Goal: Information Seeking & Learning: Understand process/instructions

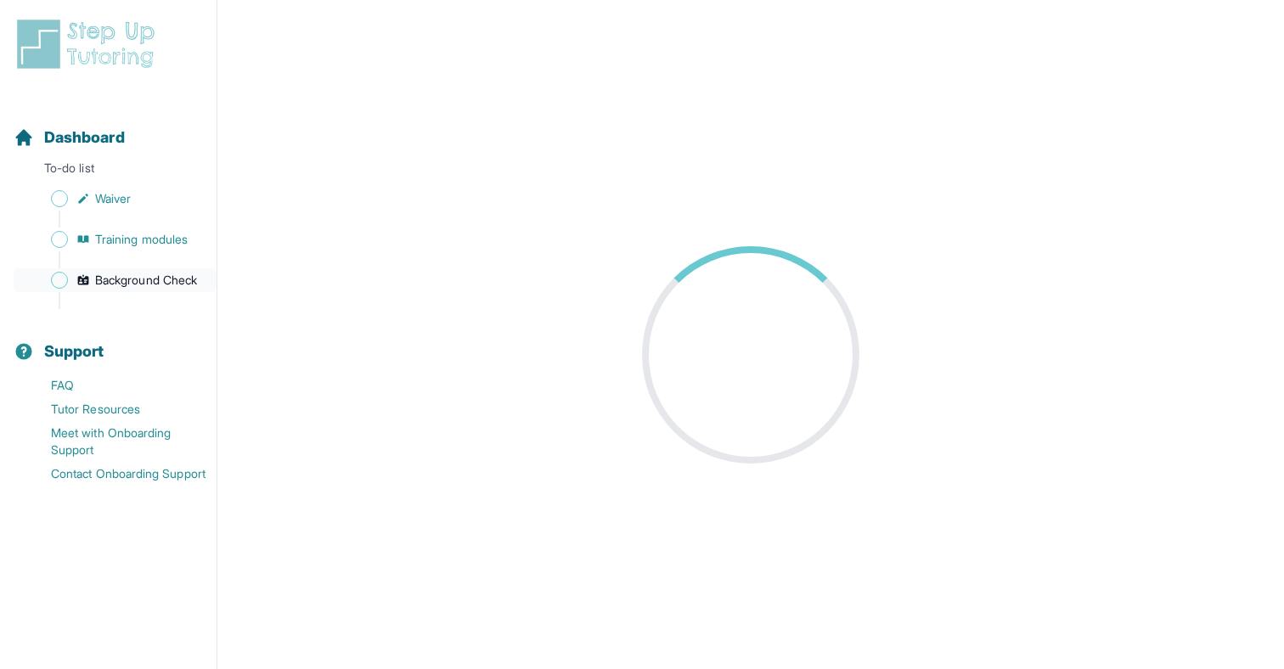
click at [137, 284] on span "Background Check" at bounding box center [146, 280] width 102 height 17
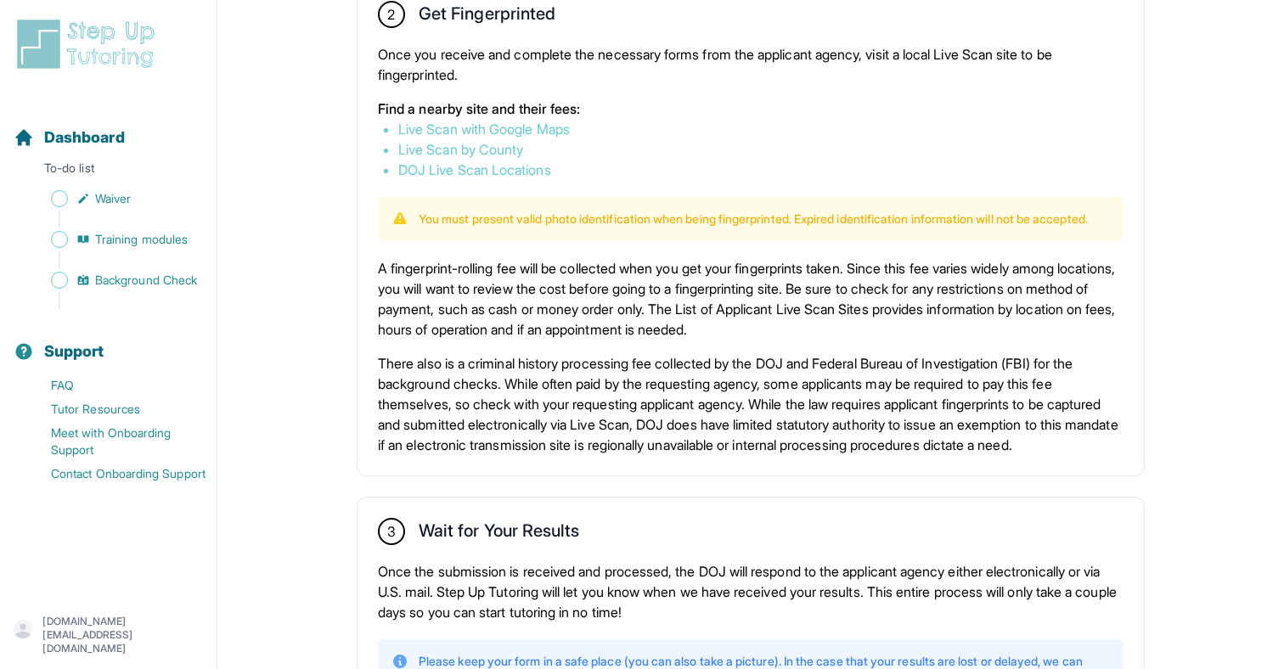
scroll to position [885, 0]
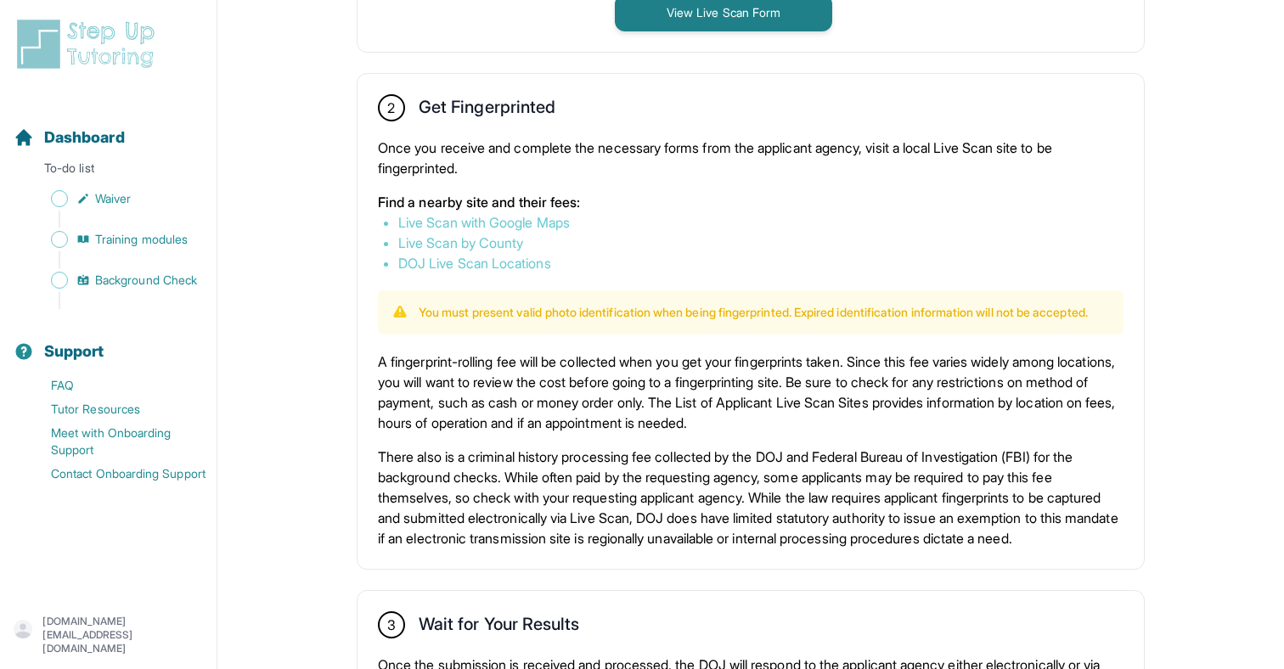
click at [518, 227] on link "Live Scan with Google Maps" at bounding box center [483, 222] width 171 height 17
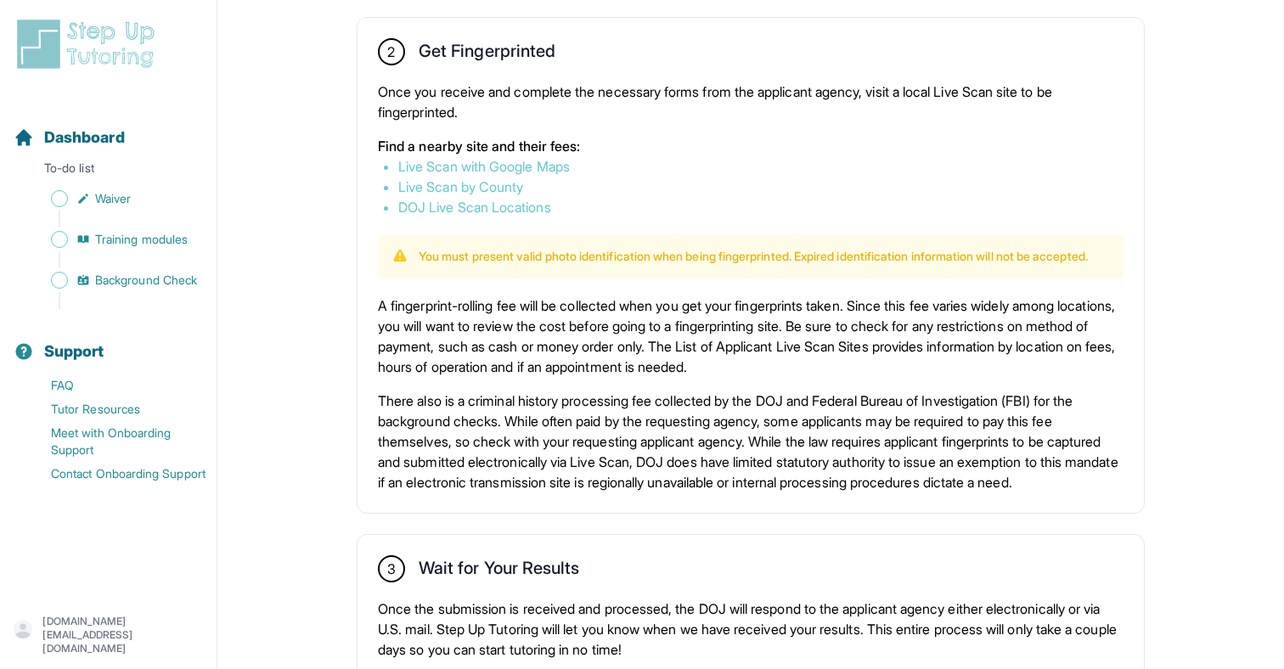
scroll to position [941, 0]
drag, startPoint x: 620, startPoint y: 323, endPoint x: 842, endPoint y: 322, distance: 222.4
click at [842, 322] on p "A fingerprint-rolling fee will be collected when you get your fingerprints take…" at bounding box center [750, 335] width 745 height 81
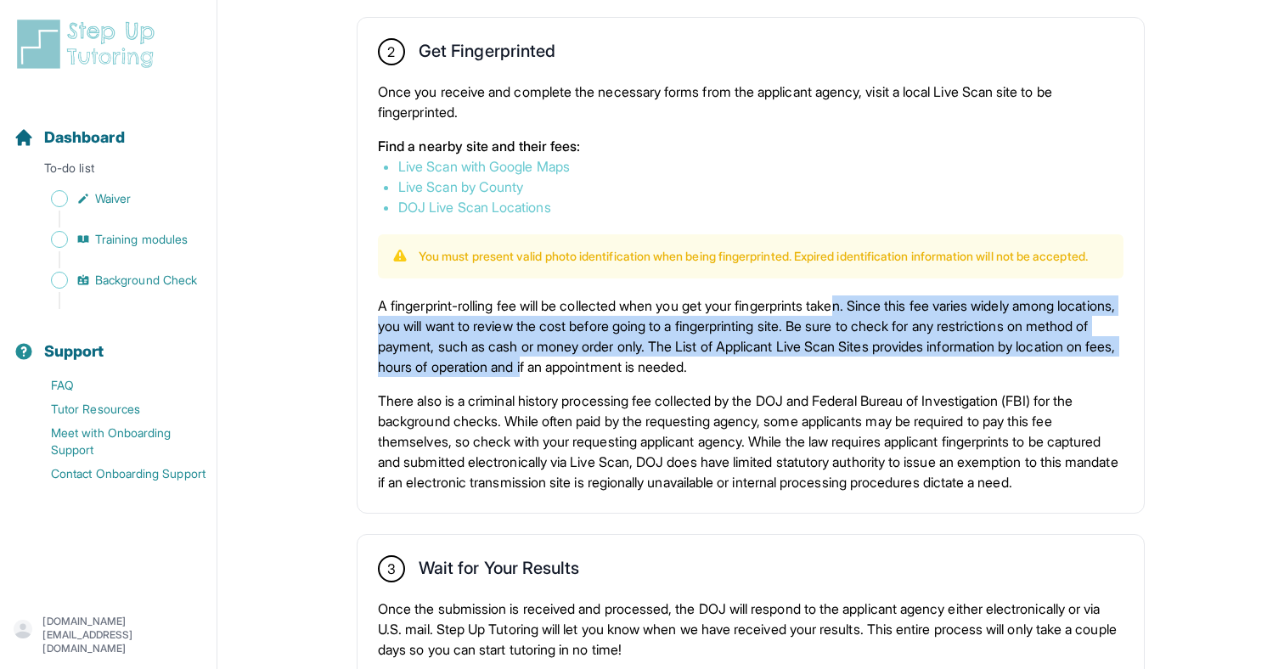
drag, startPoint x: 864, startPoint y: 325, endPoint x: 735, endPoint y: 376, distance: 138.7
click at [735, 376] on p "A fingerprint-rolling fee will be collected when you get your fingerprints take…" at bounding box center [750, 335] width 745 height 81
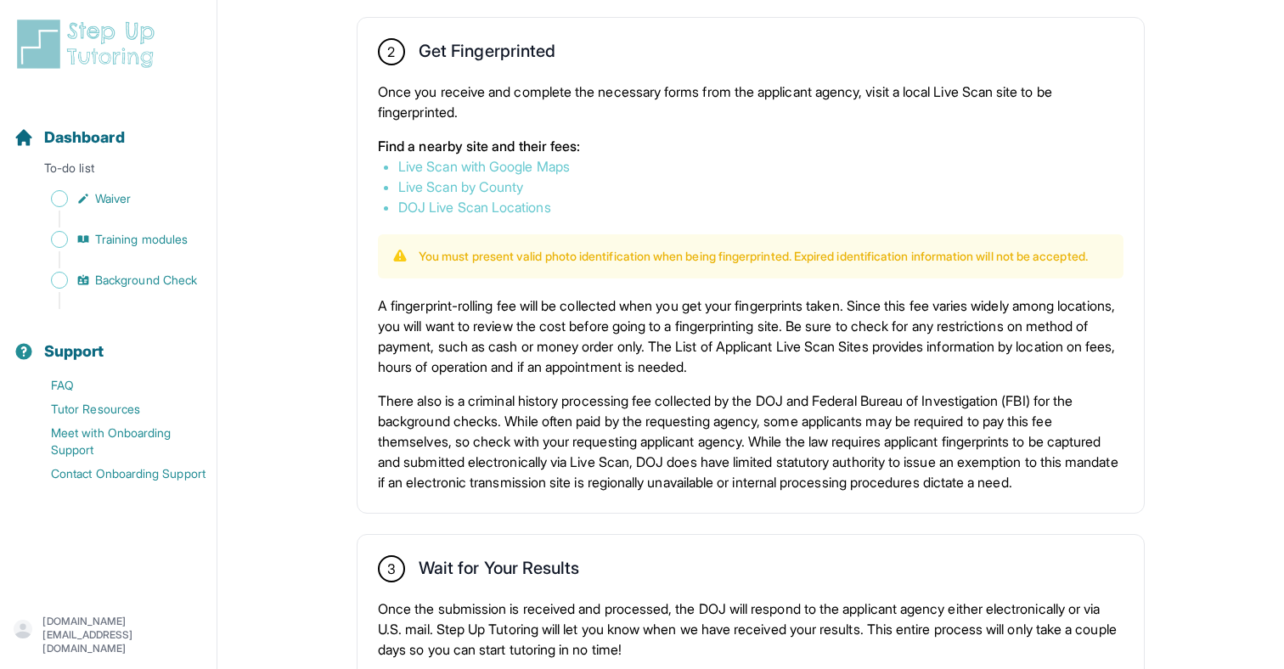
click at [722, 410] on p "There also is a criminal history processing fee collected by the DOJ and Federa…" at bounding box center [750, 442] width 745 height 102
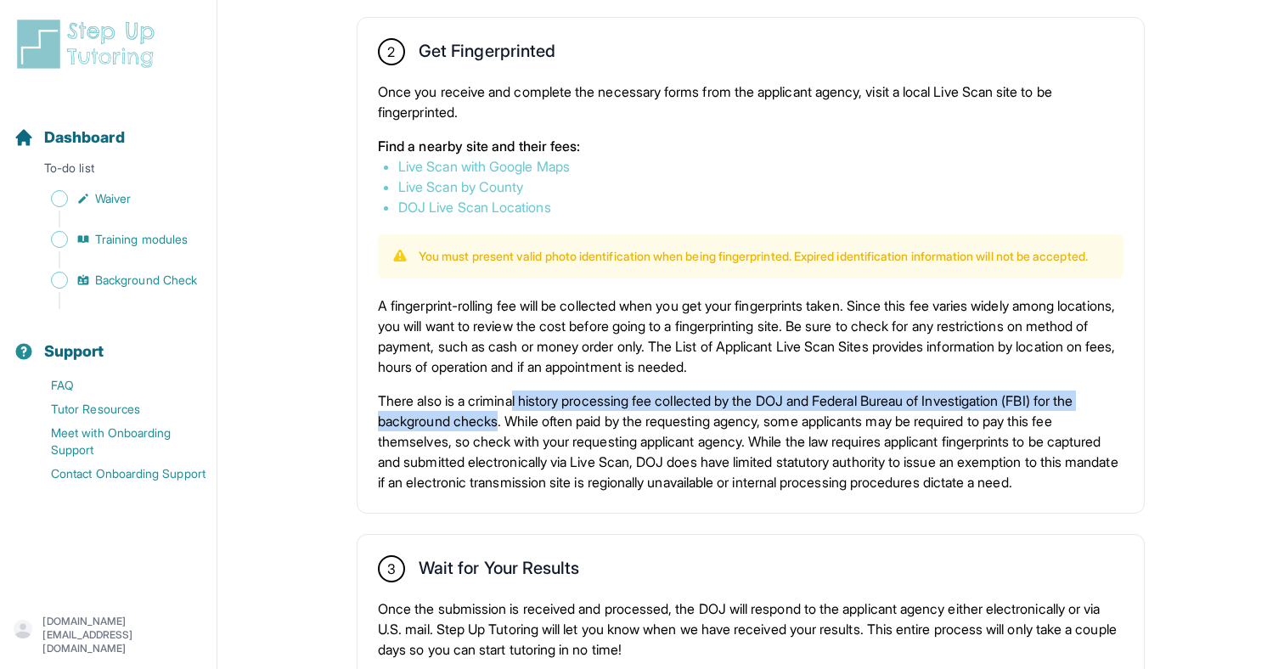
drag, startPoint x: 522, startPoint y: 415, endPoint x: 502, endPoint y: 438, distance: 30.7
click at [502, 440] on p "There also is a criminal history processing fee collected by the DOJ and Federa…" at bounding box center [750, 442] width 745 height 102
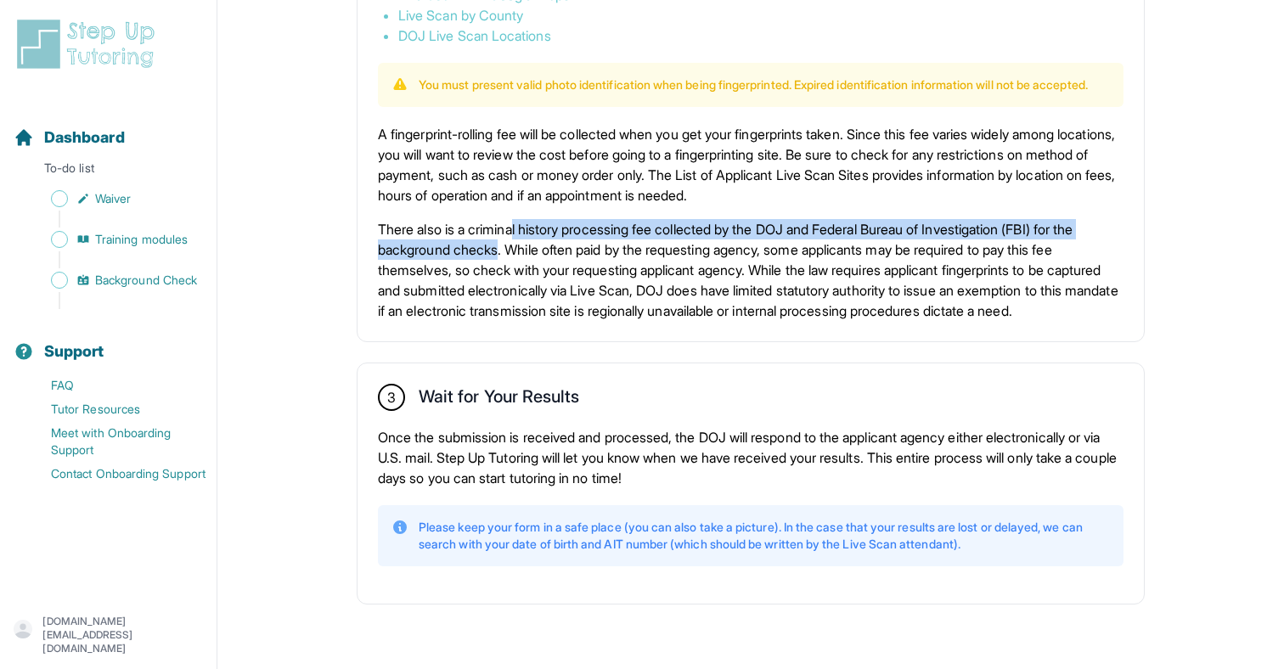
scroll to position [1150, 0]
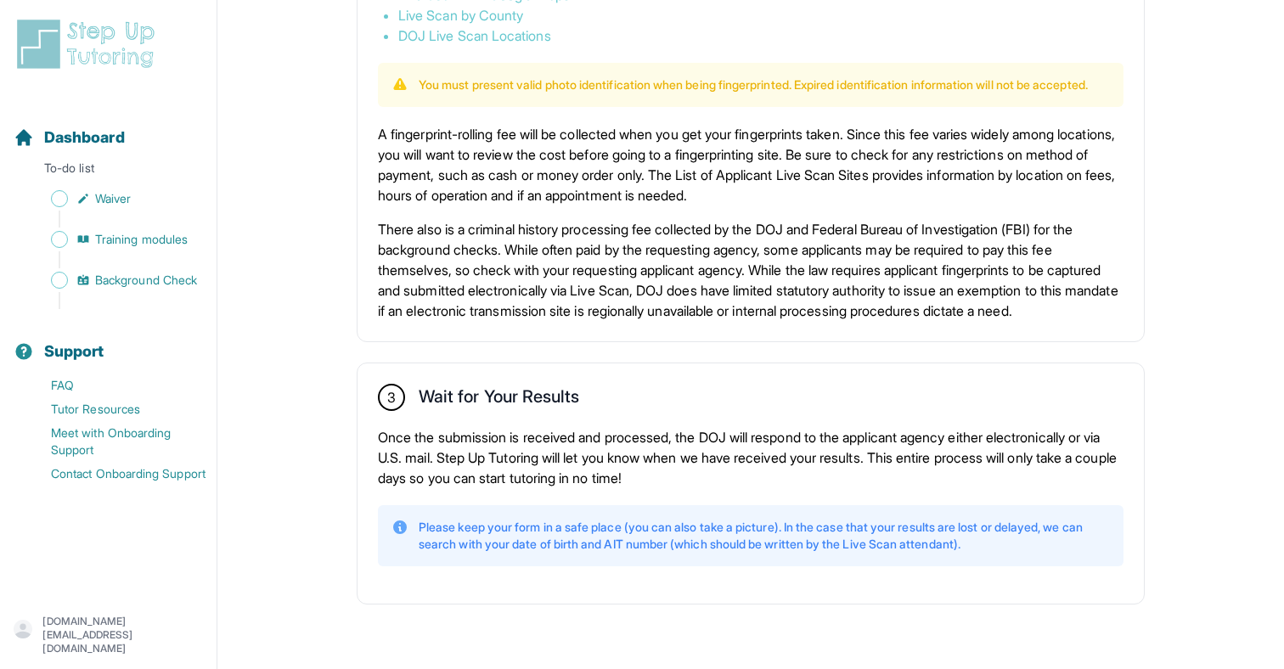
click at [647, 270] on p "There also is a criminal history processing fee collected by the DOJ and Federa…" at bounding box center [750, 270] width 745 height 102
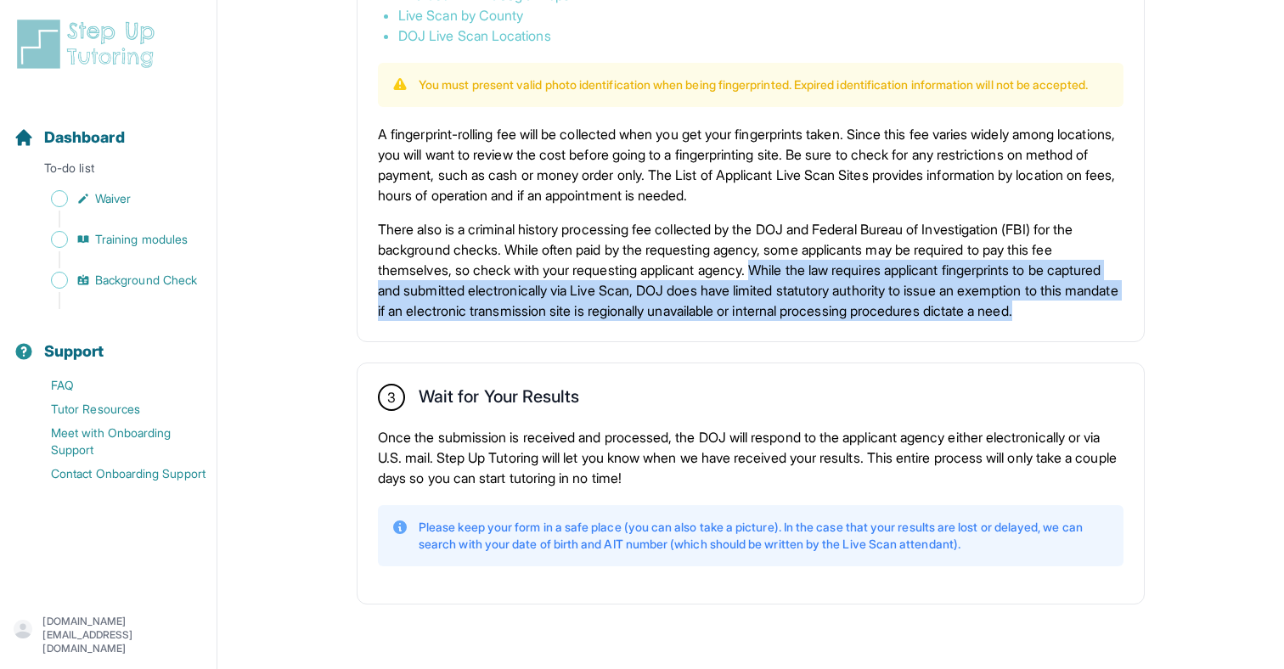
drag, startPoint x: 773, startPoint y: 254, endPoint x: 733, endPoint y: 298, distance: 60.1
click at [733, 300] on p "There also is a criminal history processing fee collected by the DOJ and Federa…" at bounding box center [750, 270] width 745 height 102
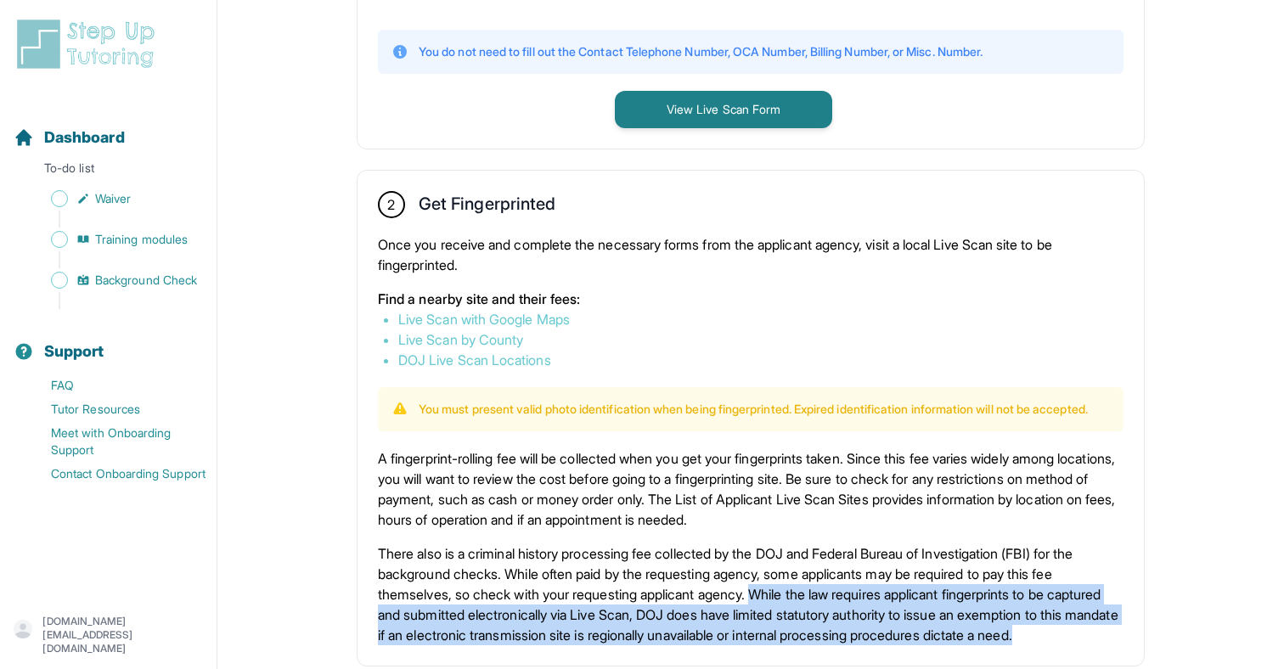
scroll to position [784, 0]
